Goal: Task Accomplishment & Management: Manage account settings

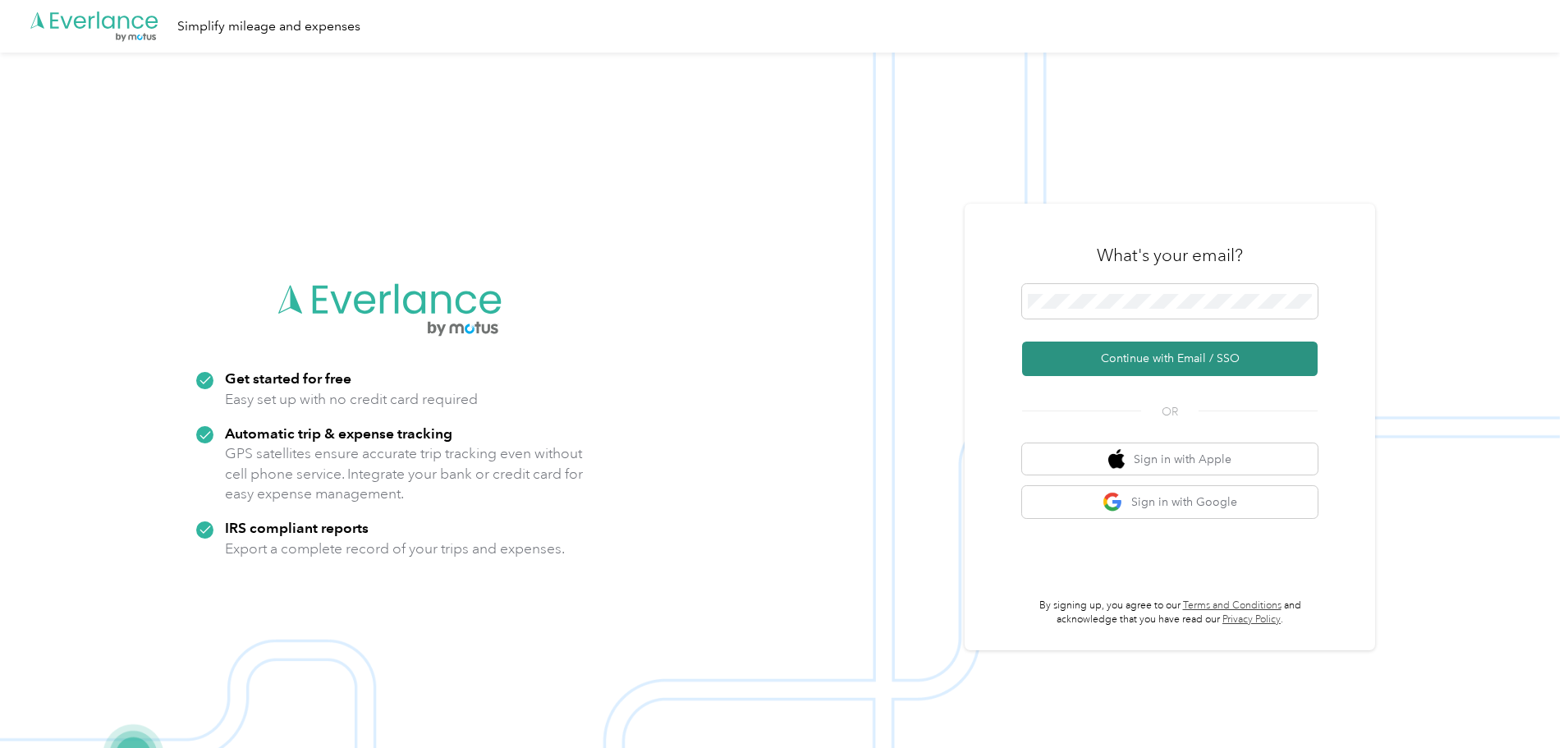
click at [1167, 361] on button "Continue with Email / SSO" at bounding box center [1170, 358] width 296 height 34
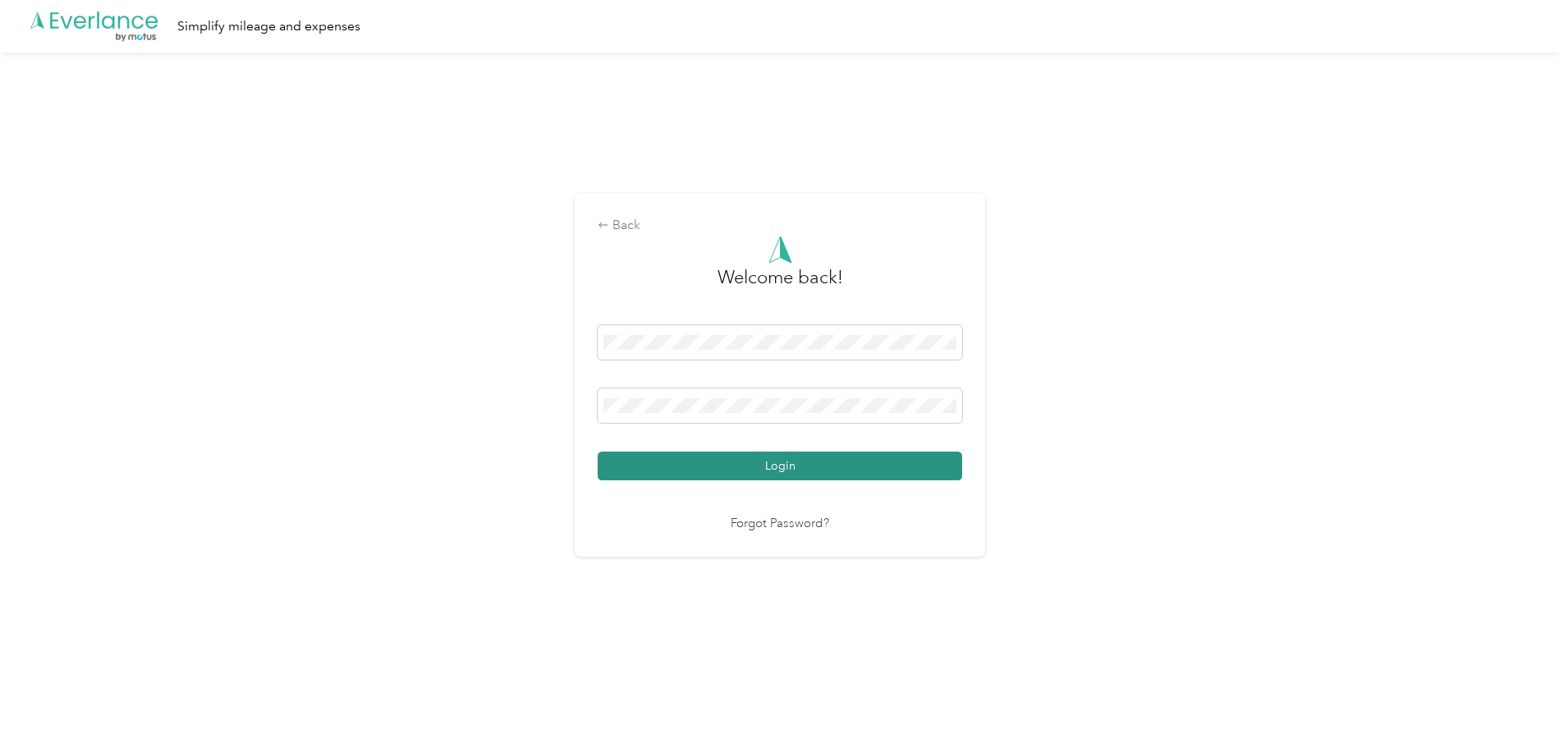
click at [720, 457] on button "Login" at bounding box center [780, 466] width 364 height 29
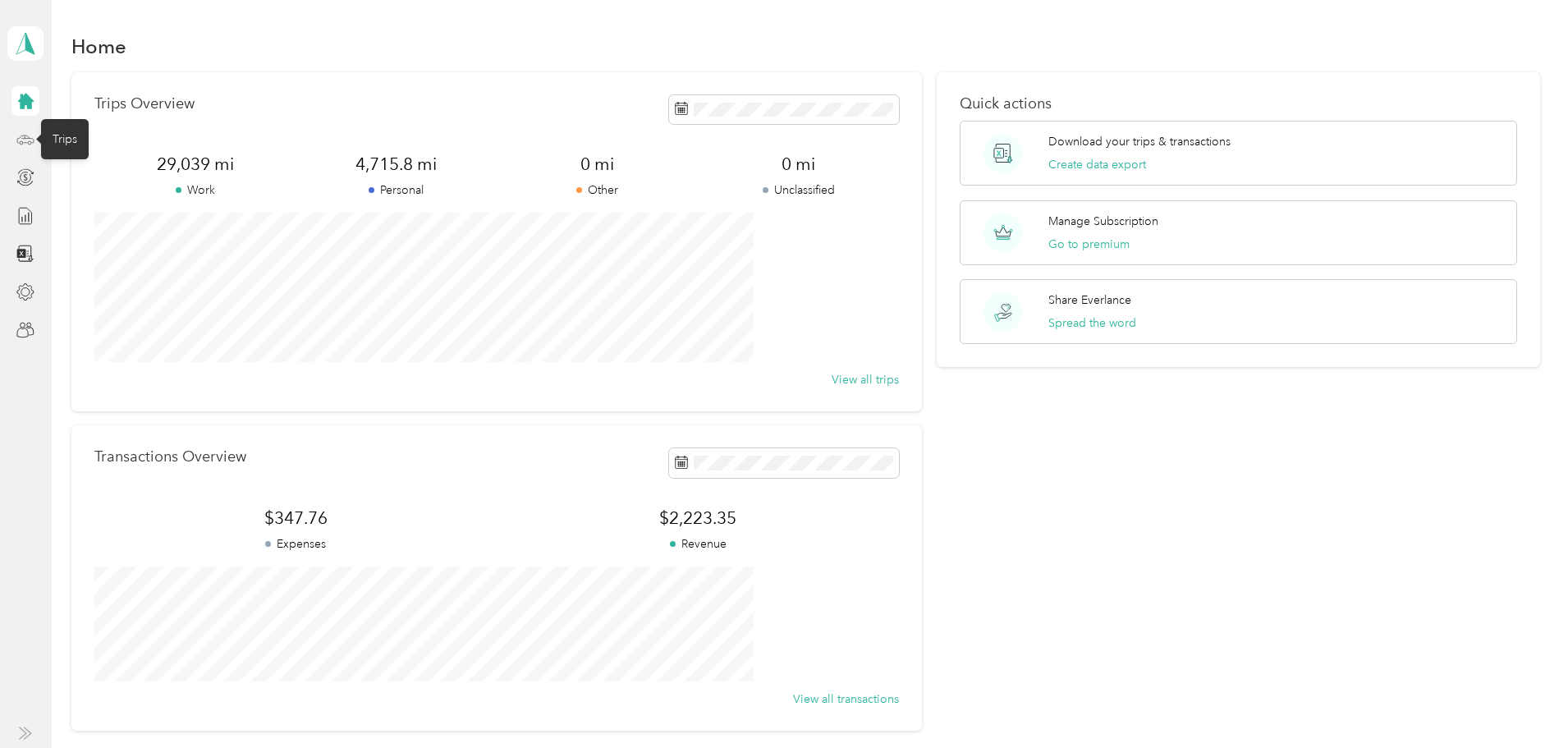
click at [27, 143] on icon at bounding box center [26, 139] width 18 height 18
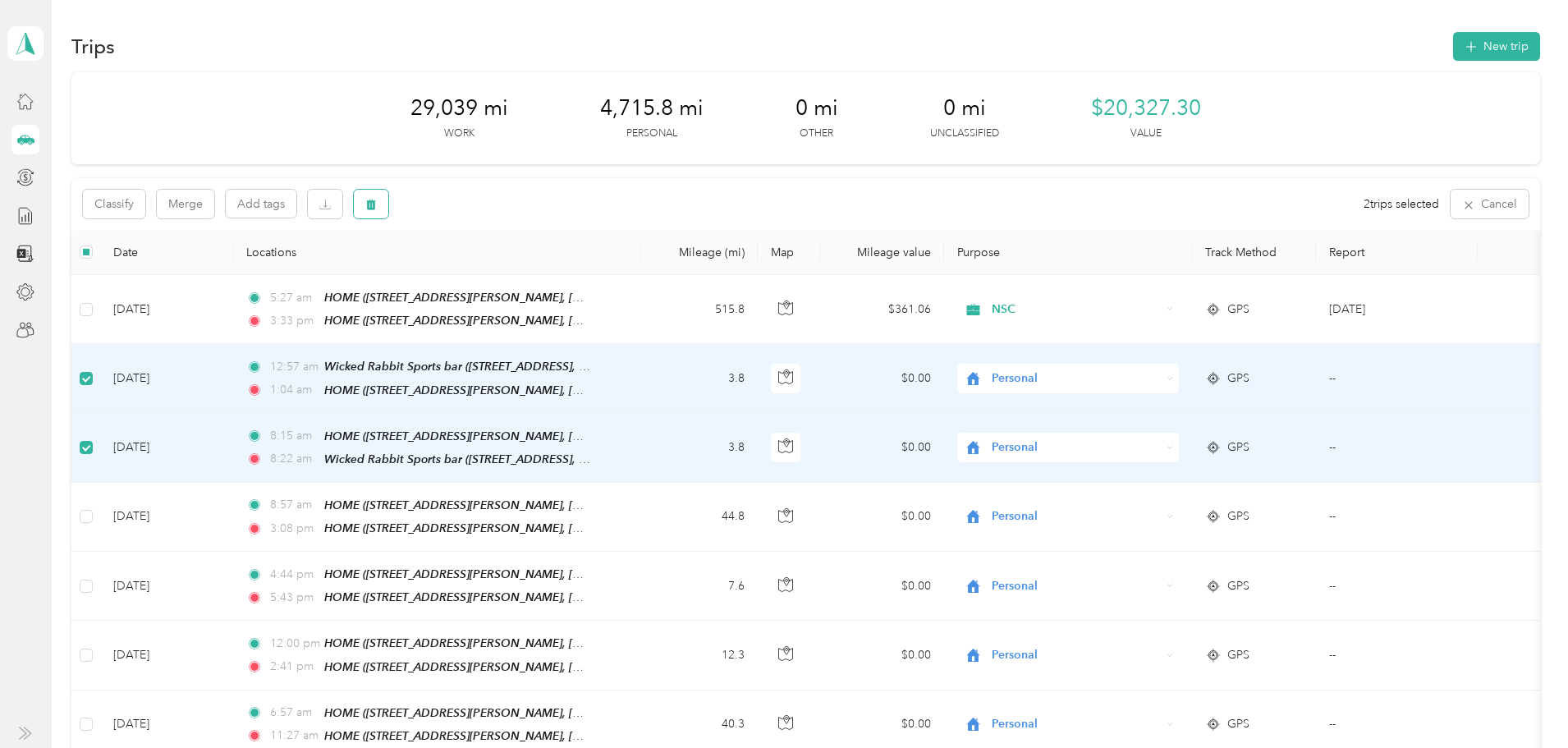
click at [377, 202] on icon "button" at bounding box center [371, 205] width 10 height 11
click at [618, 272] on button "Yes" at bounding box center [615, 273] width 32 height 26
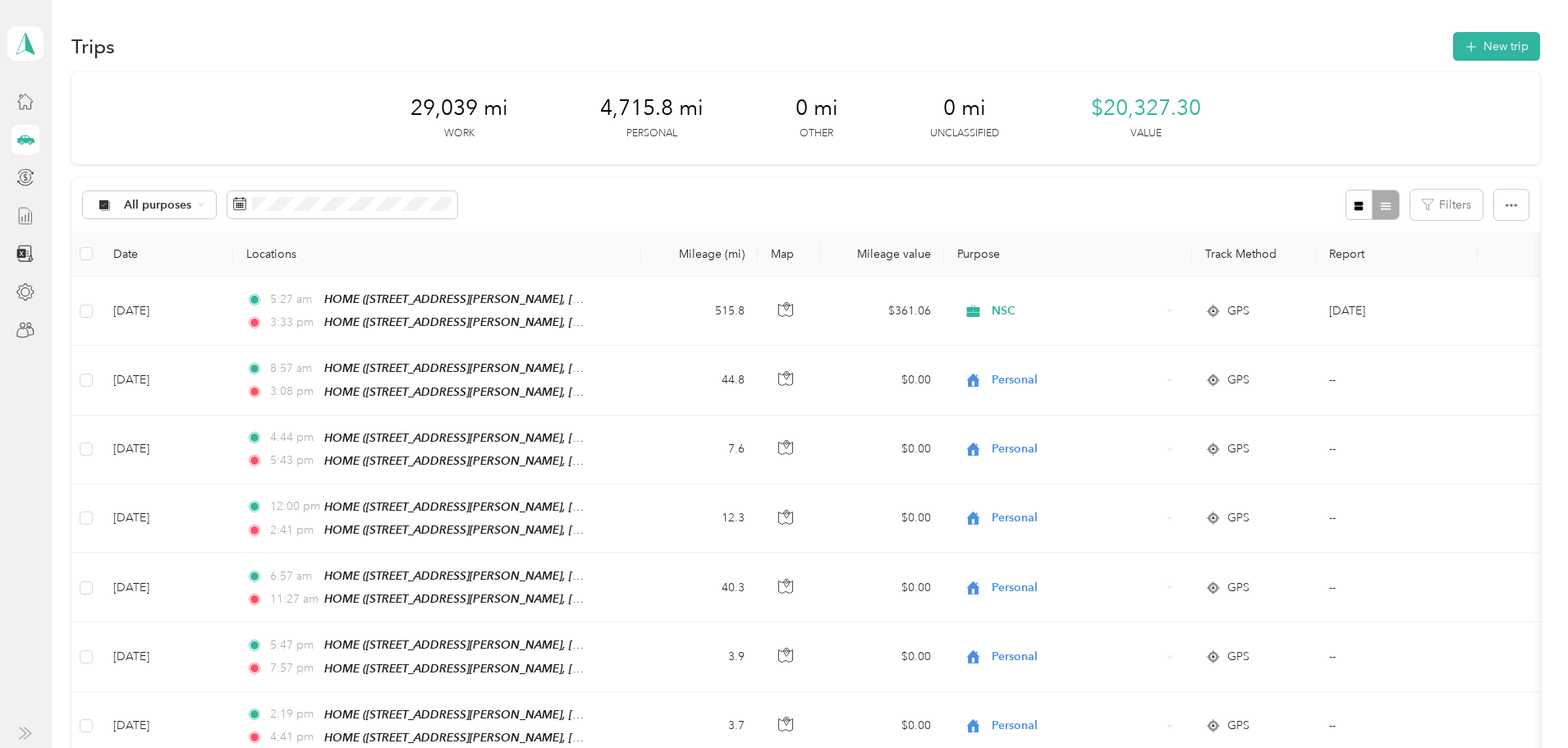
click at [18, 215] on icon at bounding box center [26, 216] width 18 height 18
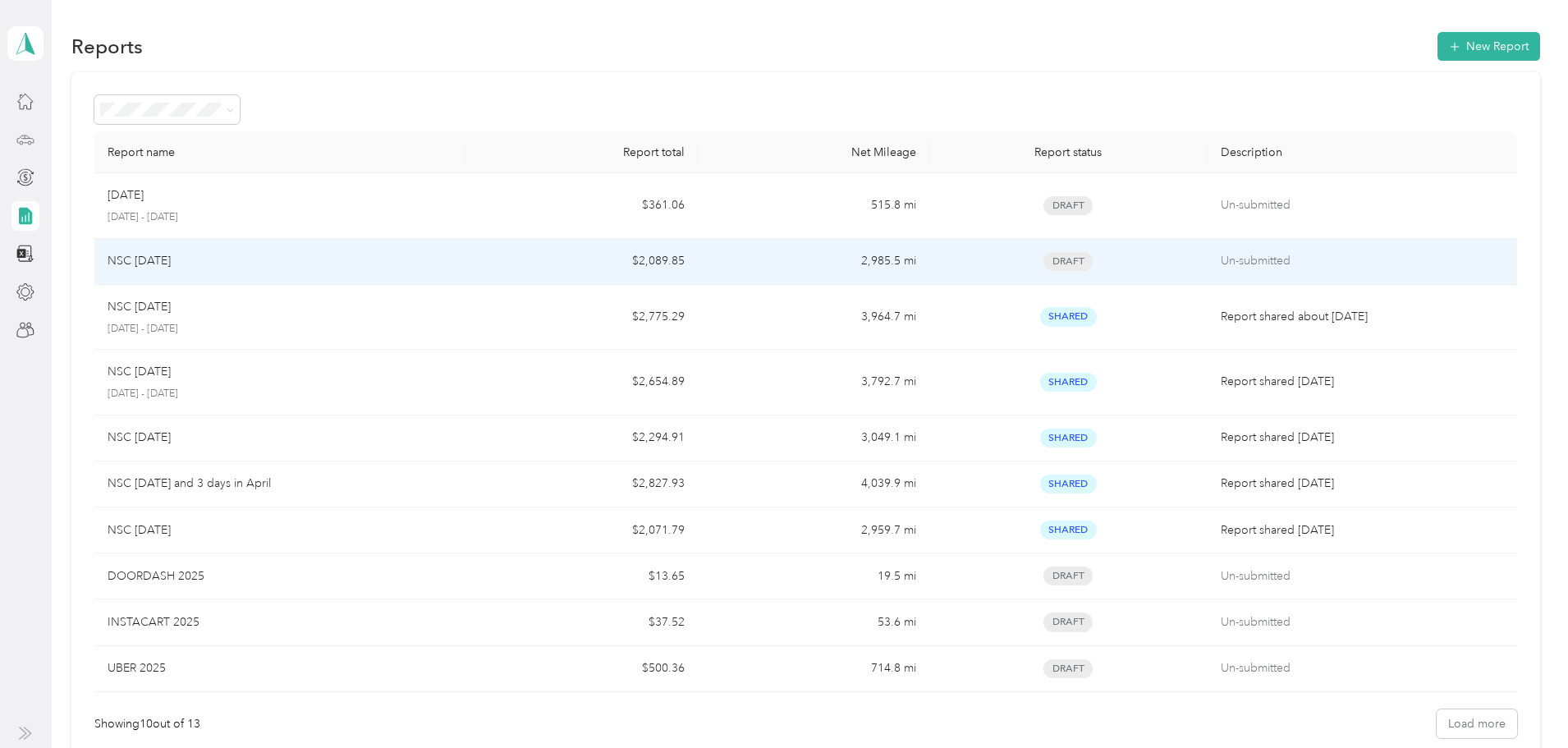
click at [452, 269] on div "NSC [DATE]" at bounding box center [280, 260] width 345 height 18
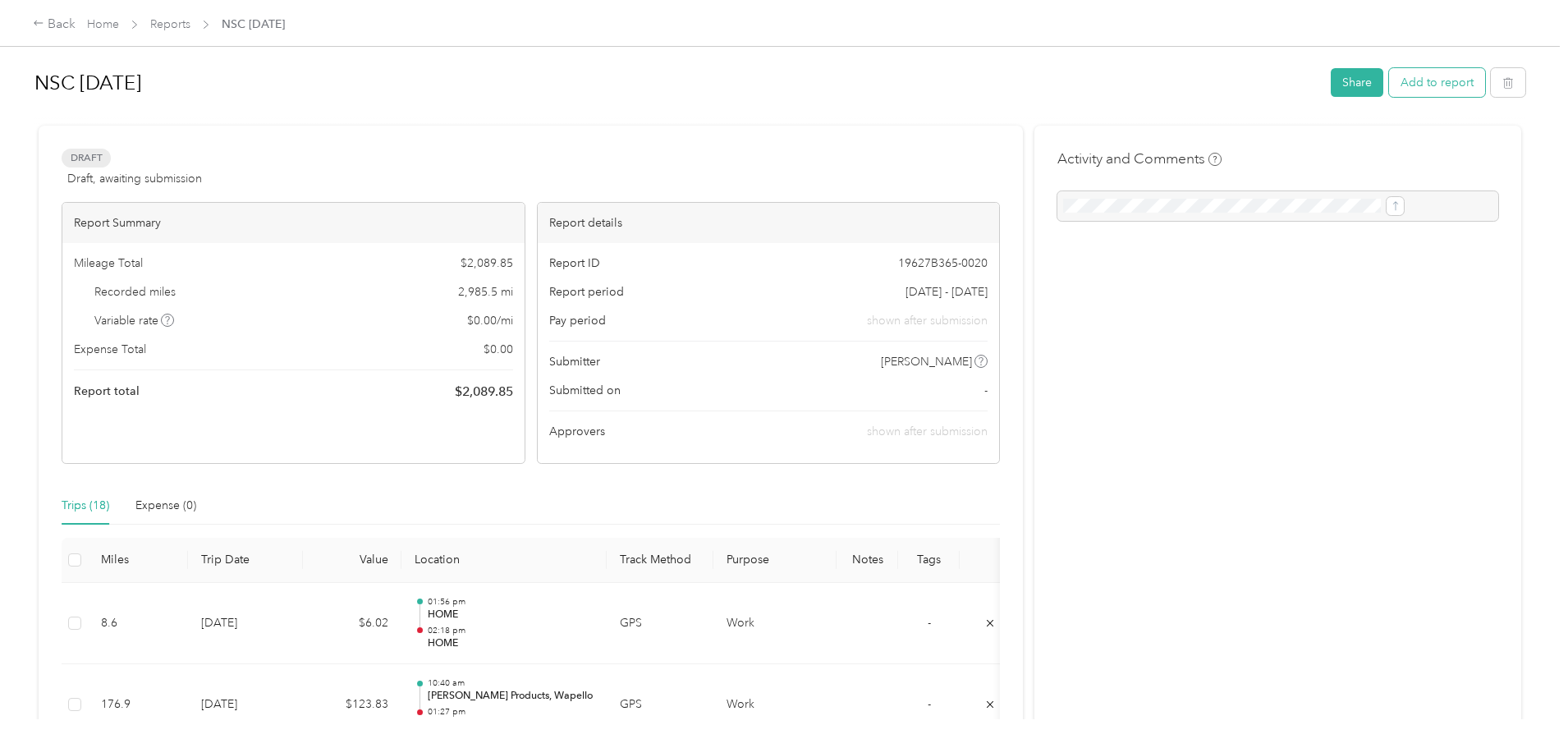
click at [1389, 77] on button "Add to report" at bounding box center [1437, 82] width 96 height 29
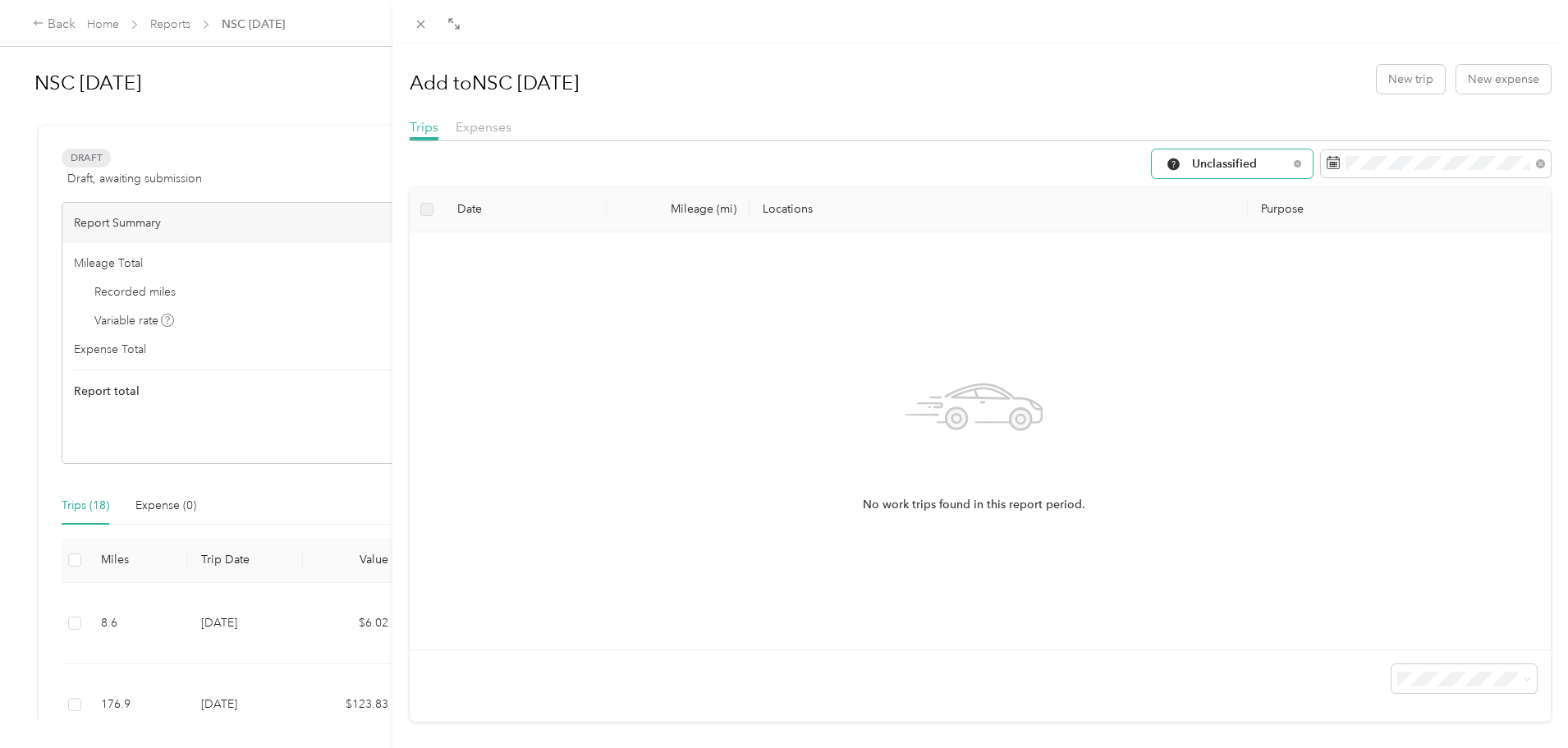
click at [1242, 171] on div "Unclassified" at bounding box center [1232, 164] width 161 height 29
click at [1208, 249] on span "Work" at bounding box center [1235, 252] width 109 height 18
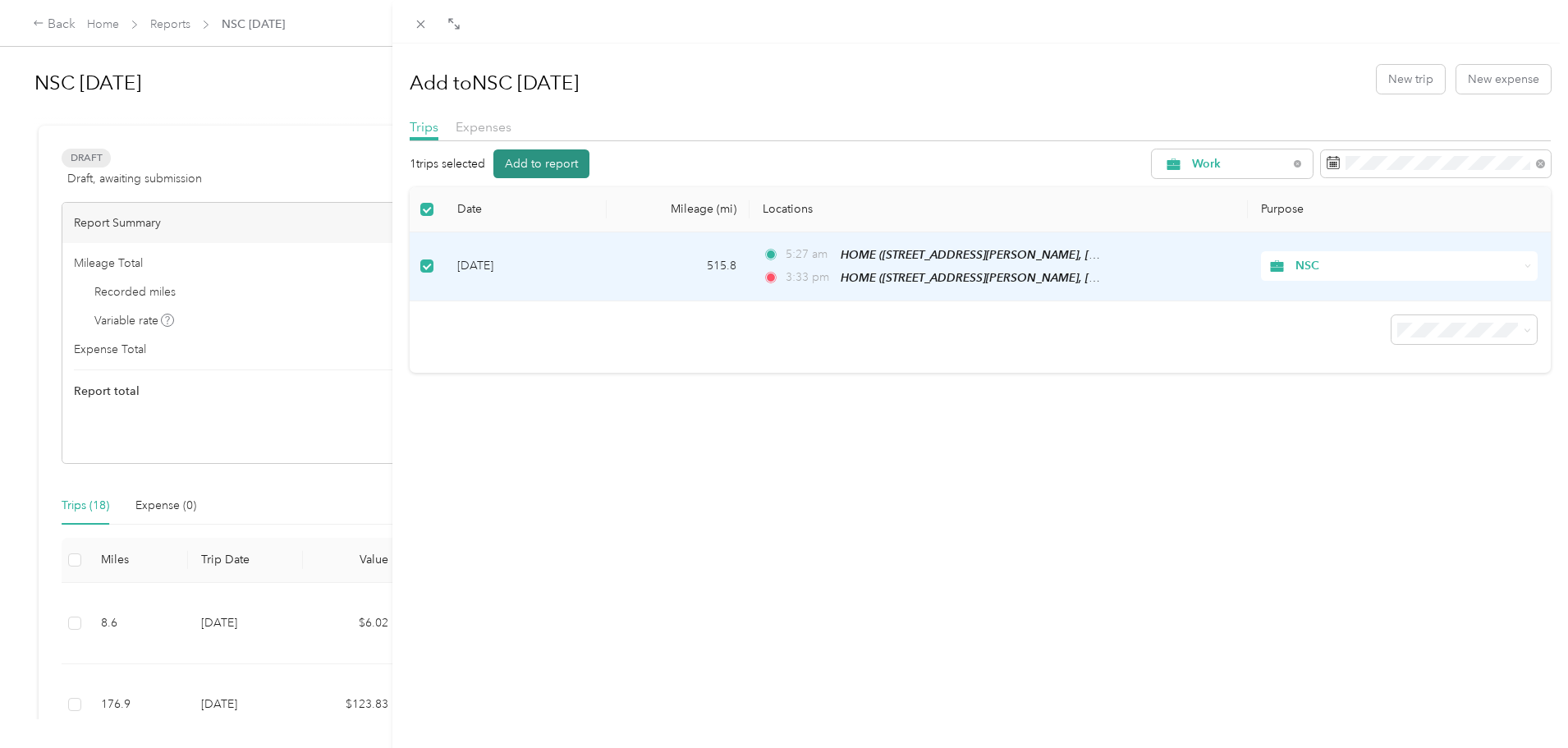
click at [540, 163] on button "Add to report" at bounding box center [541, 164] width 96 height 29
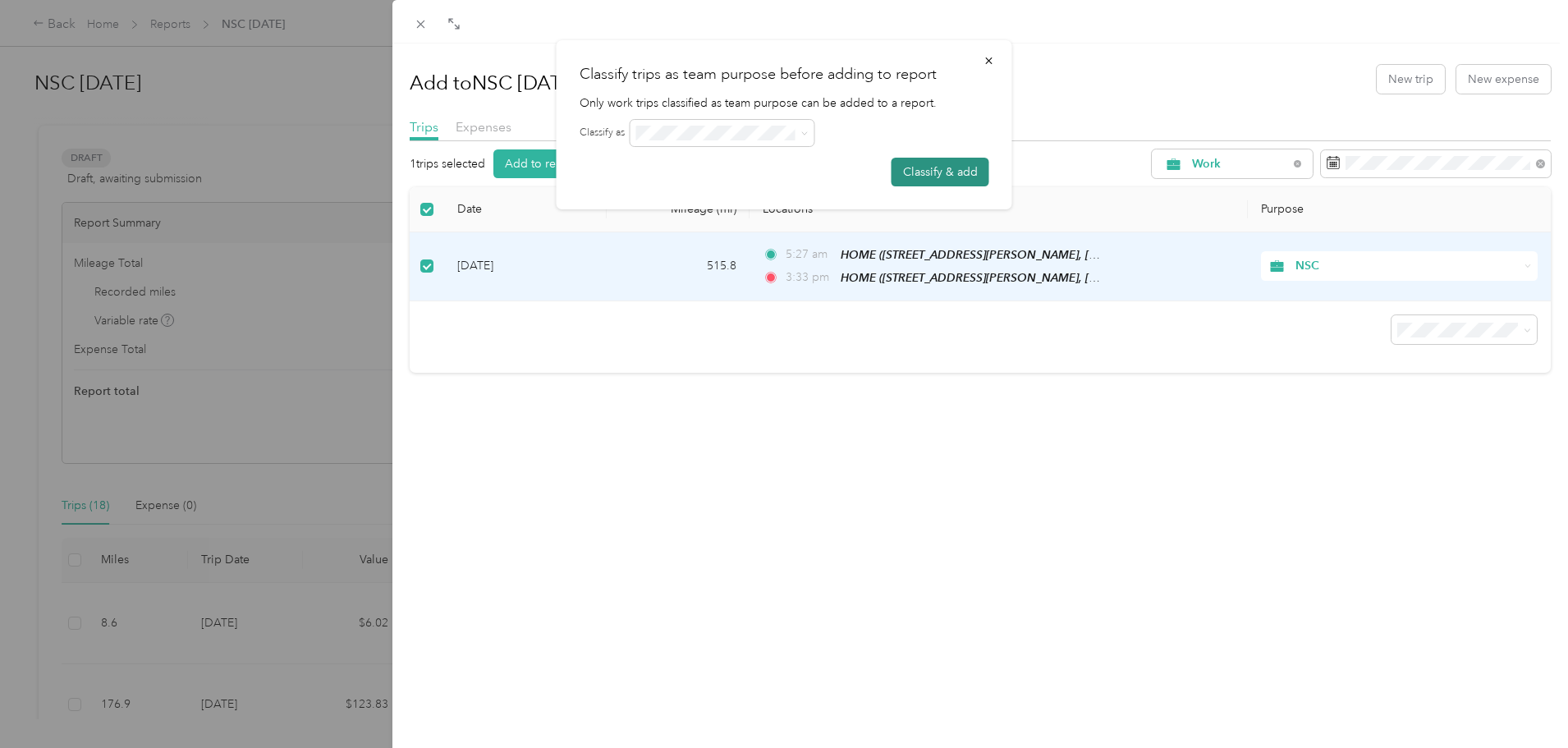
click at [957, 179] on button "Classify & add" at bounding box center [940, 172] width 98 height 29
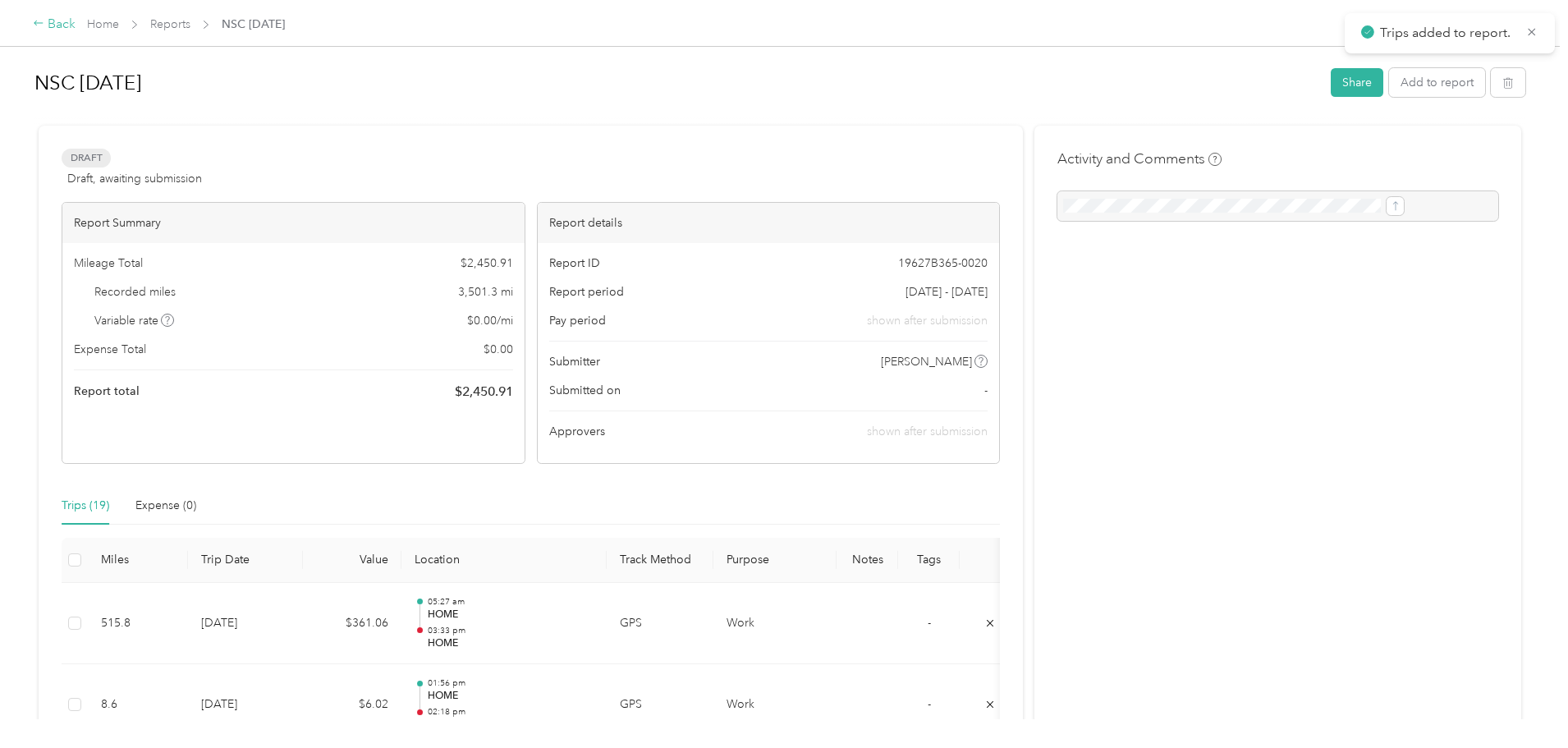
click at [76, 23] on div "Back" at bounding box center [54, 25] width 43 height 19
